Goal: Information Seeking & Learning: Understand process/instructions

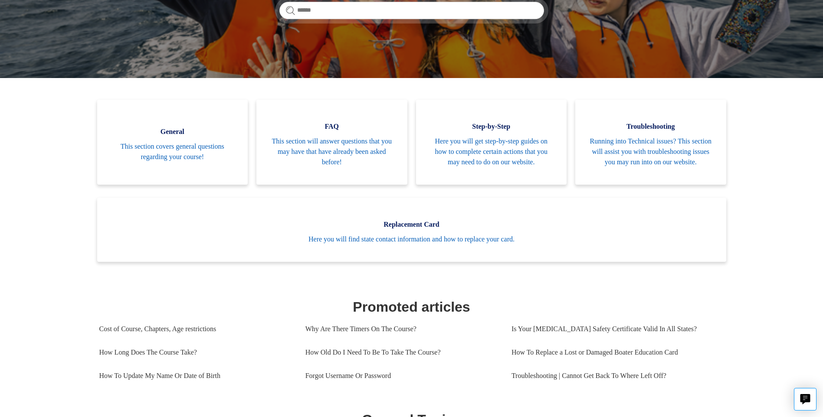
scroll to position [193, 0]
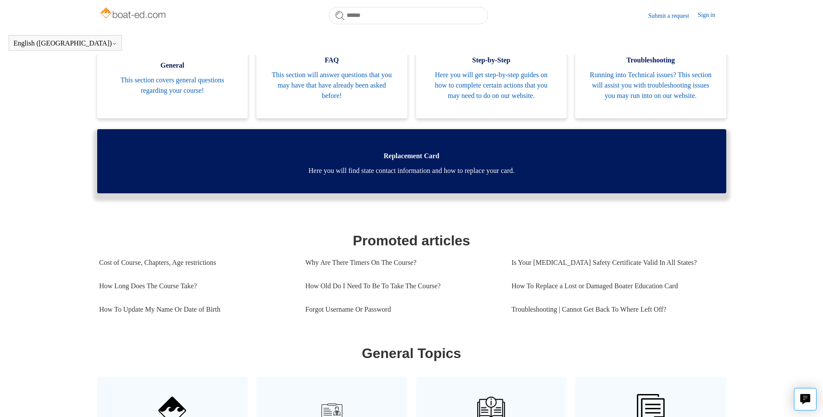
click at [410, 176] on span "Here you will find state contact information and how to replace your card." at bounding box center [411, 171] width 603 height 10
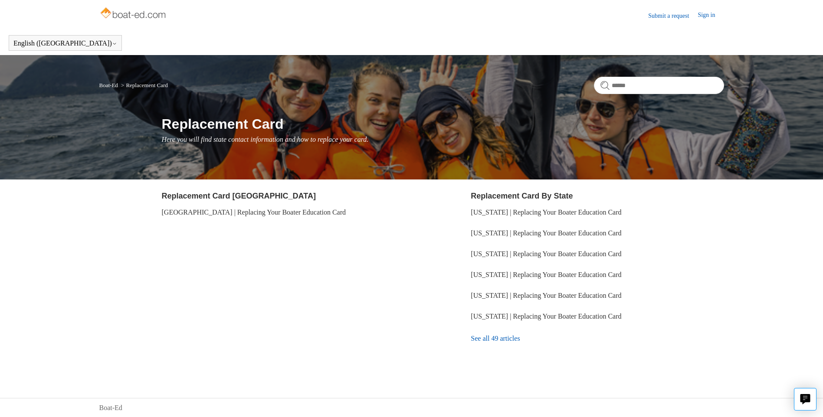
click at [491, 339] on link "See all 49 articles" at bounding box center [597, 338] width 253 height 23
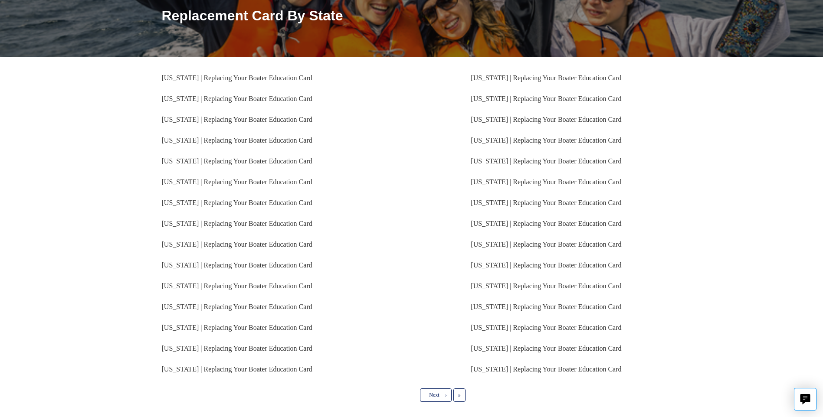
scroll to position [130, 0]
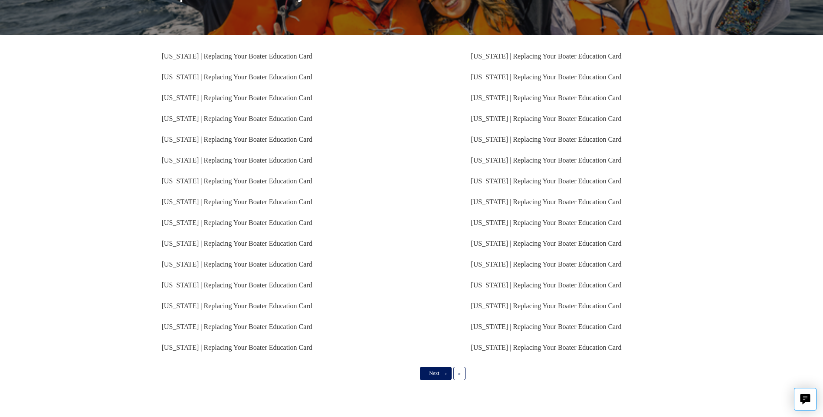
click at [439, 376] on span "Next" at bounding box center [434, 373] width 10 height 6
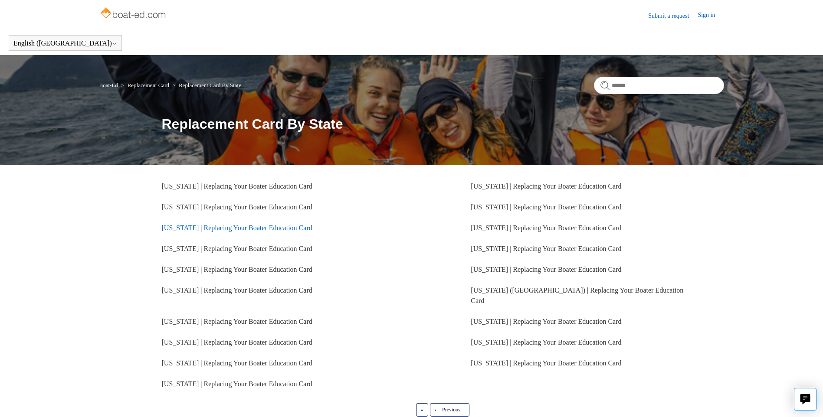
click at [192, 228] on link "[US_STATE] | Replacing Your Boater Education Card" at bounding box center [237, 227] width 150 height 7
